Goal: Information Seeking & Learning: Learn about a topic

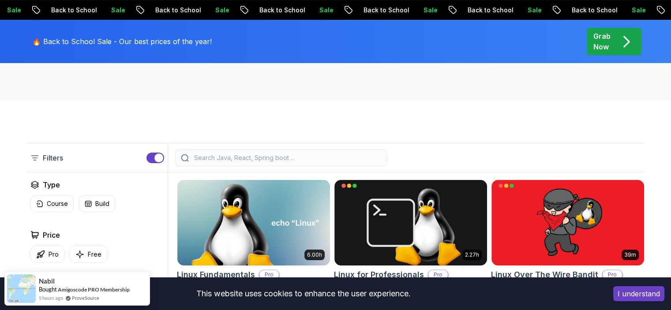
scroll to position [176, 0]
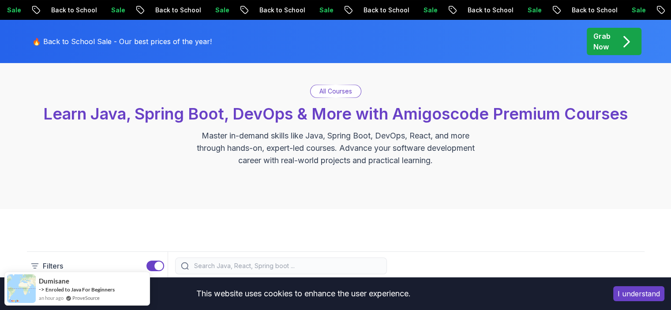
scroll to position [88, 0]
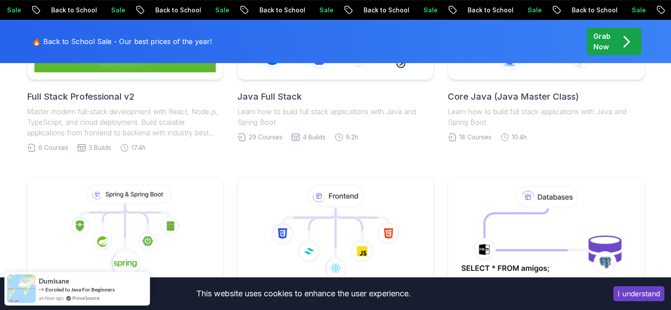
scroll to position [353, 0]
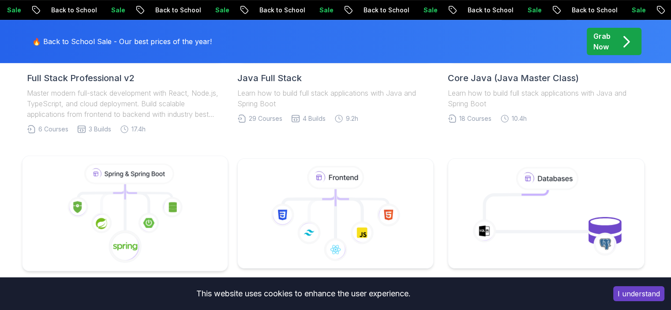
scroll to position [397, 0]
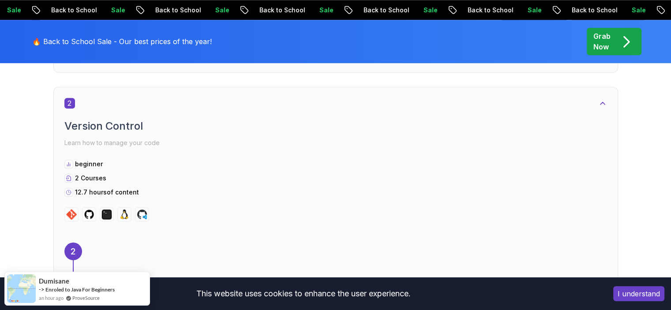
scroll to position [1014, 0]
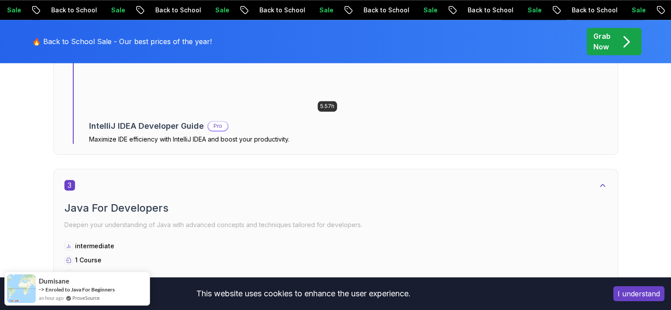
scroll to position [1191, 0]
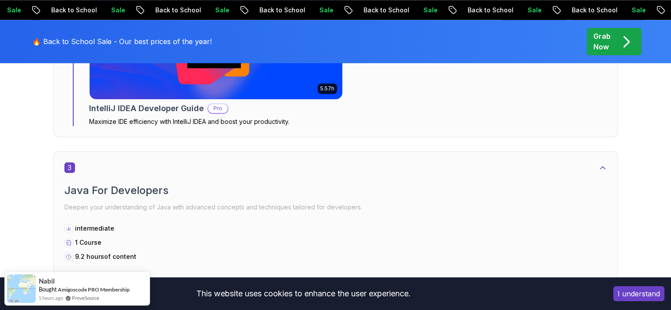
scroll to position [970, 0]
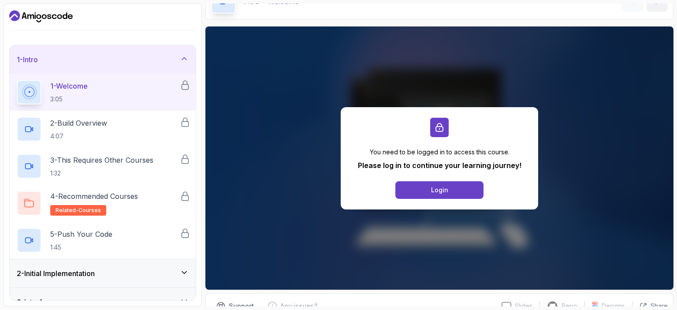
scroll to position [89, 0]
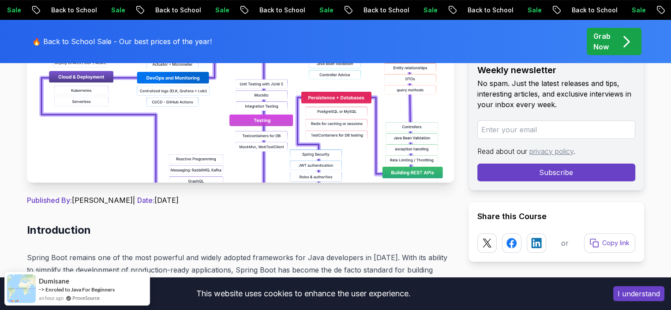
scroll to position [265, 0]
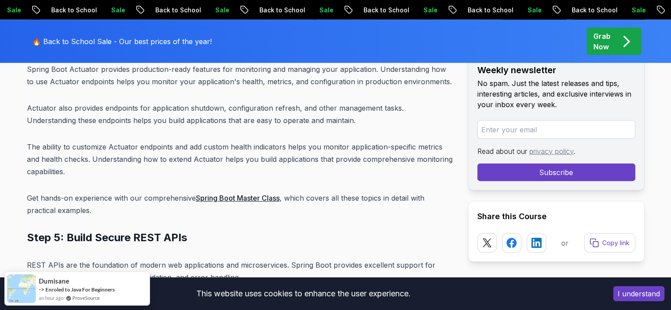
scroll to position [5378, 0]
